Goal: Navigation & Orientation: Find specific page/section

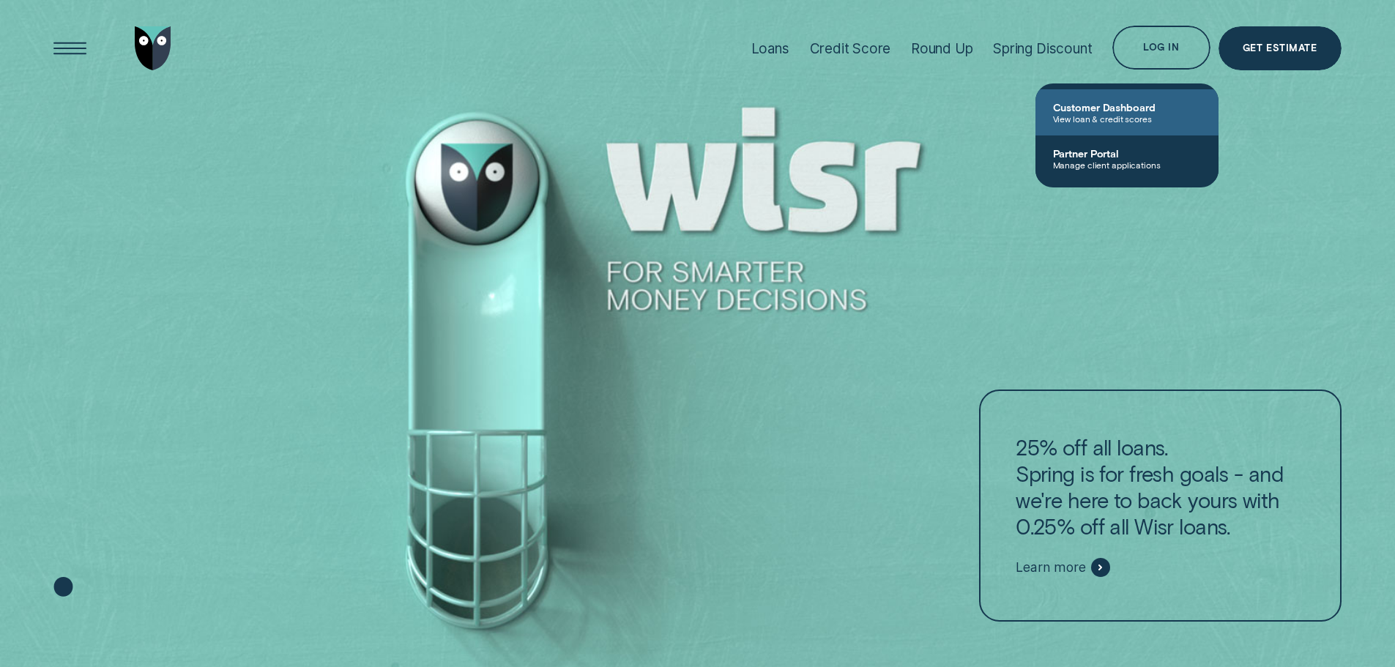
click at [1097, 102] on span "Customer Dashboard" at bounding box center [1127, 107] width 148 height 12
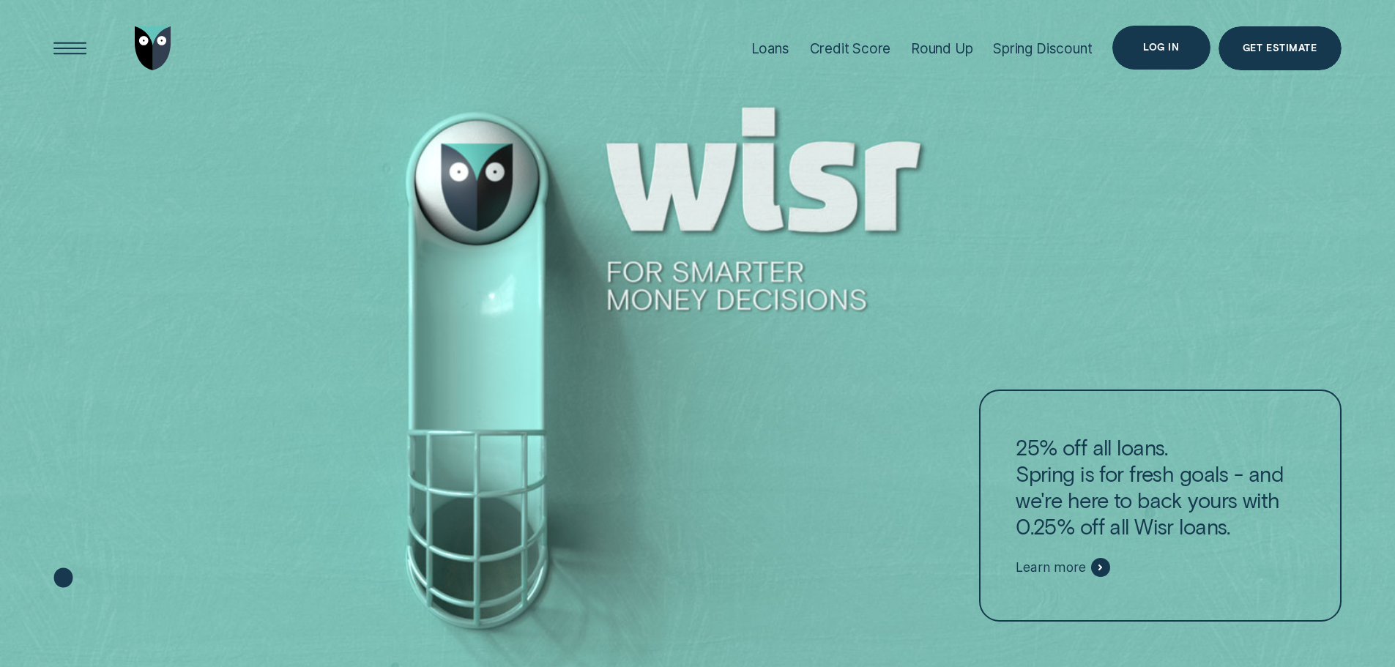
click at [1162, 51] on div "Log in" at bounding box center [1161, 47] width 36 height 9
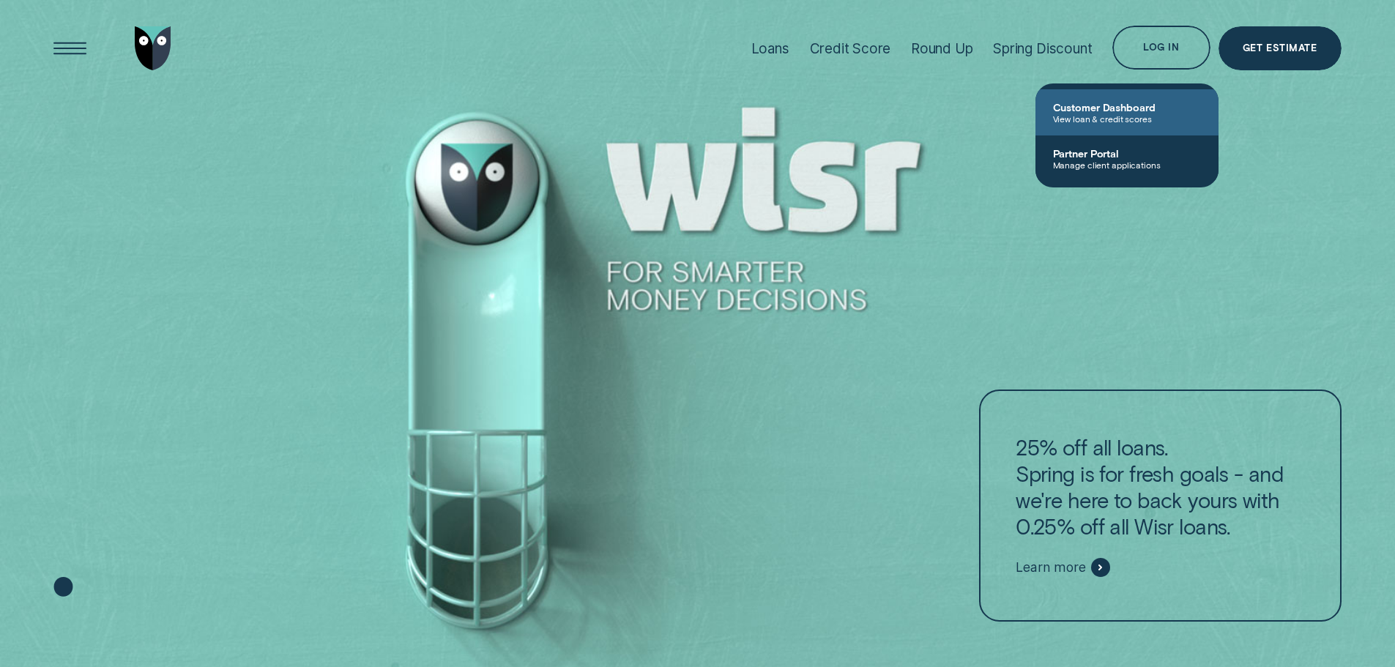
click at [1133, 115] on span "View loan & credit scores" at bounding box center [1127, 118] width 148 height 10
